Goal: Information Seeking & Learning: Learn about a topic

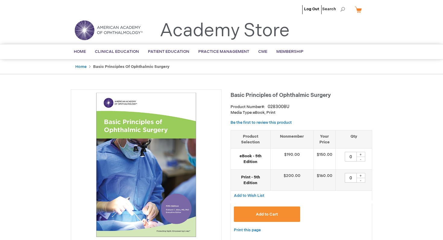
scroll to position [2, 0]
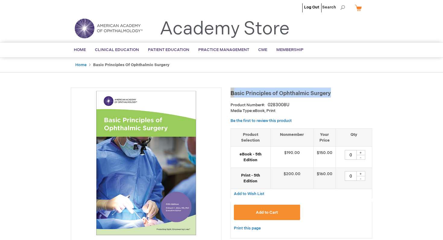
drag, startPoint x: 342, startPoint y: 93, endPoint x: 231, endPoint y: 94, distance: 111.5
click at [231, 94] on h1 "Basic Principles of Ophthalmic Surgery" at bounding box center [302, 92] width 142 height 10
copy span "Basic Principles of Ophthalmic Surgery"
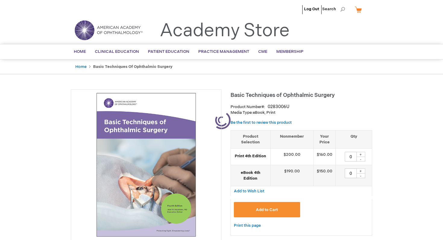
scroll to position [3, 0]
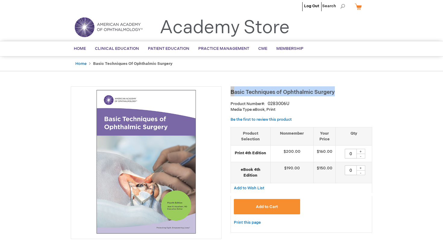
drag, startPoint x: 329, startPoint y: 92, endPoint x: 231, endPoint y: 93, distance: 97.6
click at [231, 93] on h1 "Basic Techniques of Ophthalmic Surgery" at bounding box center [302, 91] width 142 height 10
copy span "Basic Techniques of Ophthalmic Surgery"
